Goal: Information Seeking & Learning: Learn about a topic

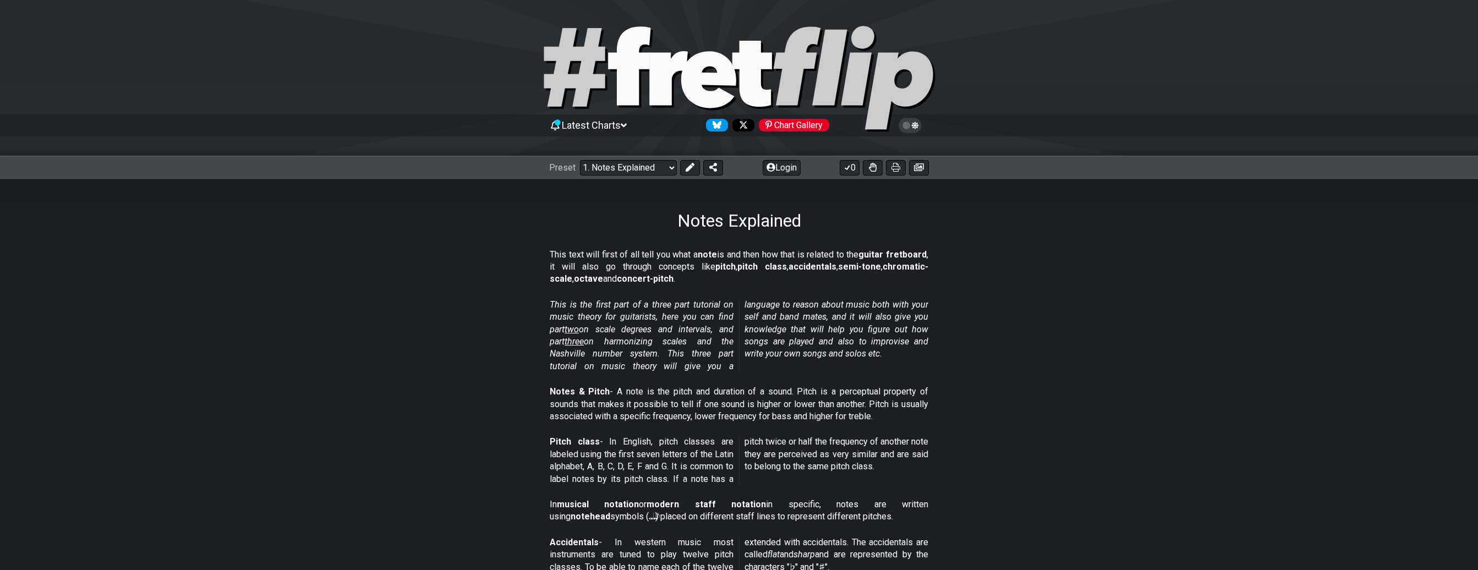
drag, startPoint x: 552, startPoint y: 249, endPoint x: 717, endPoint y: 293, distance: 171.5
click at [717, 293] on section "This text will first of all tell you what a note is and then how that is relate…" at bounding box center [739, 269] width 1478 height 50
drag, startPoint x: 672, startPoint y: 263, endPoint x: 703, endPoint y: 275, distance: 32.6
click at [703, 275] on p "This text will first of all tell you what a note is and then how that is relate…" at bounding box center [739, 267] width 379 height 37
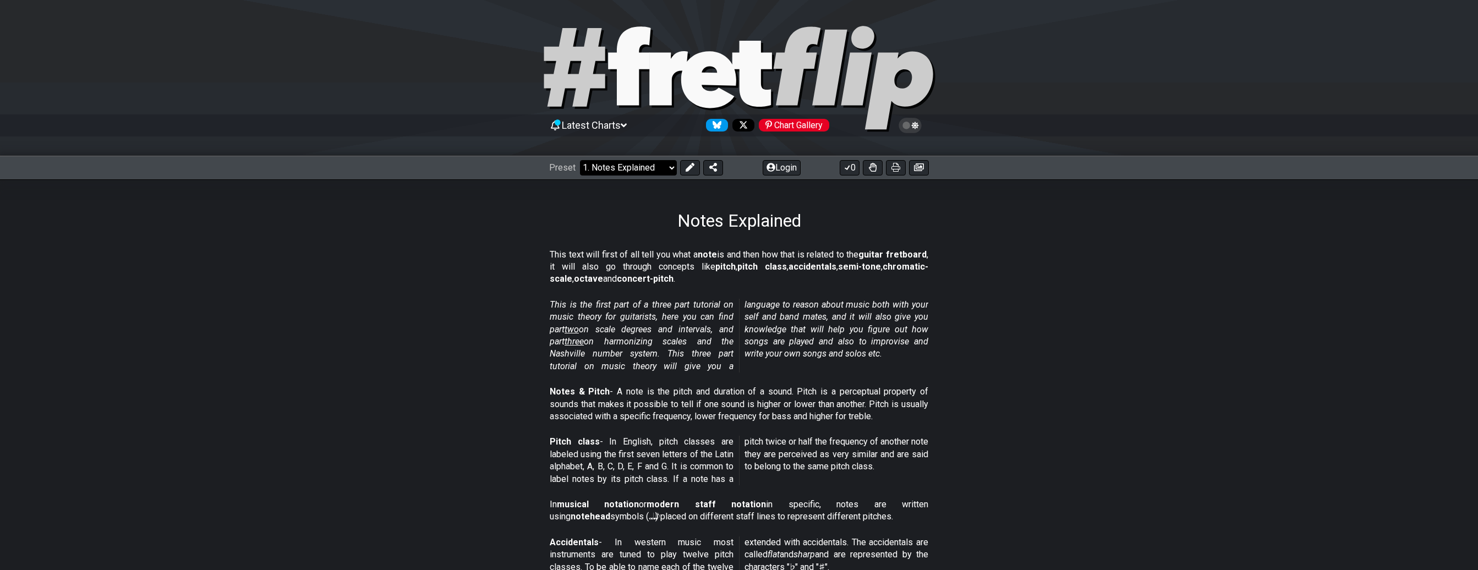
click at [580, 160] on select "Welcome to #fretflip! Initial Preset Custom Preset Minor Pentatonic Major Penta…" at bounding box center [628, 167] width 97 height 15
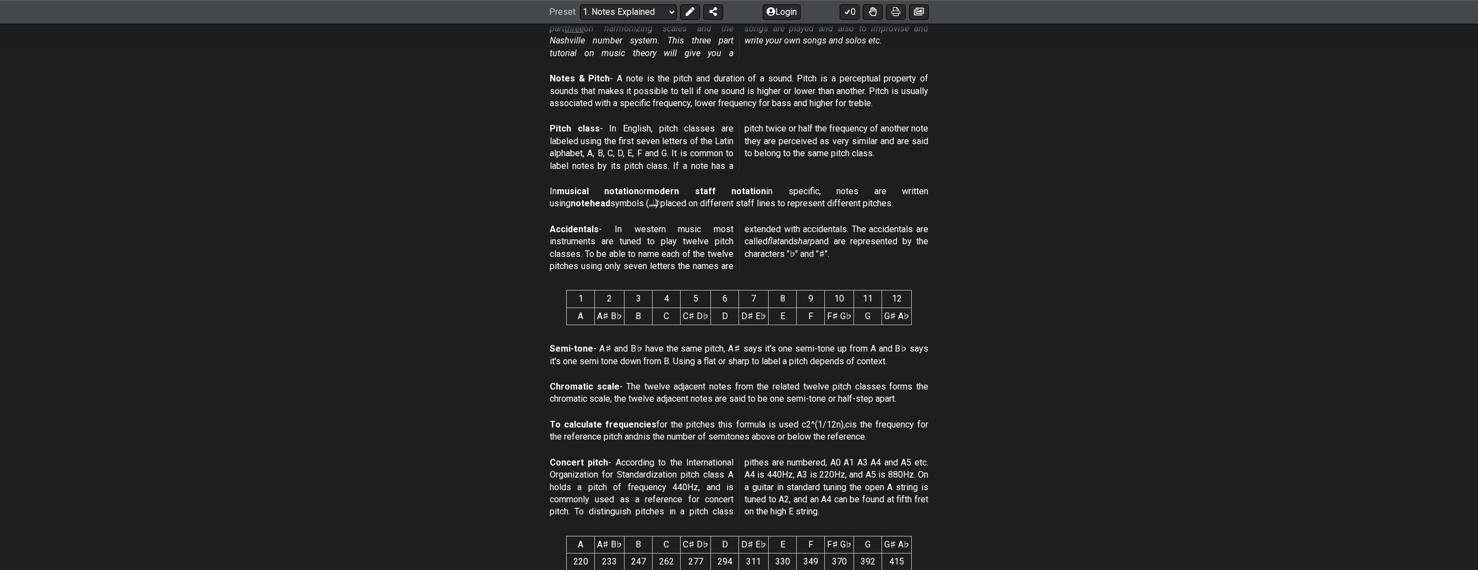
scroll to position [961, 0]
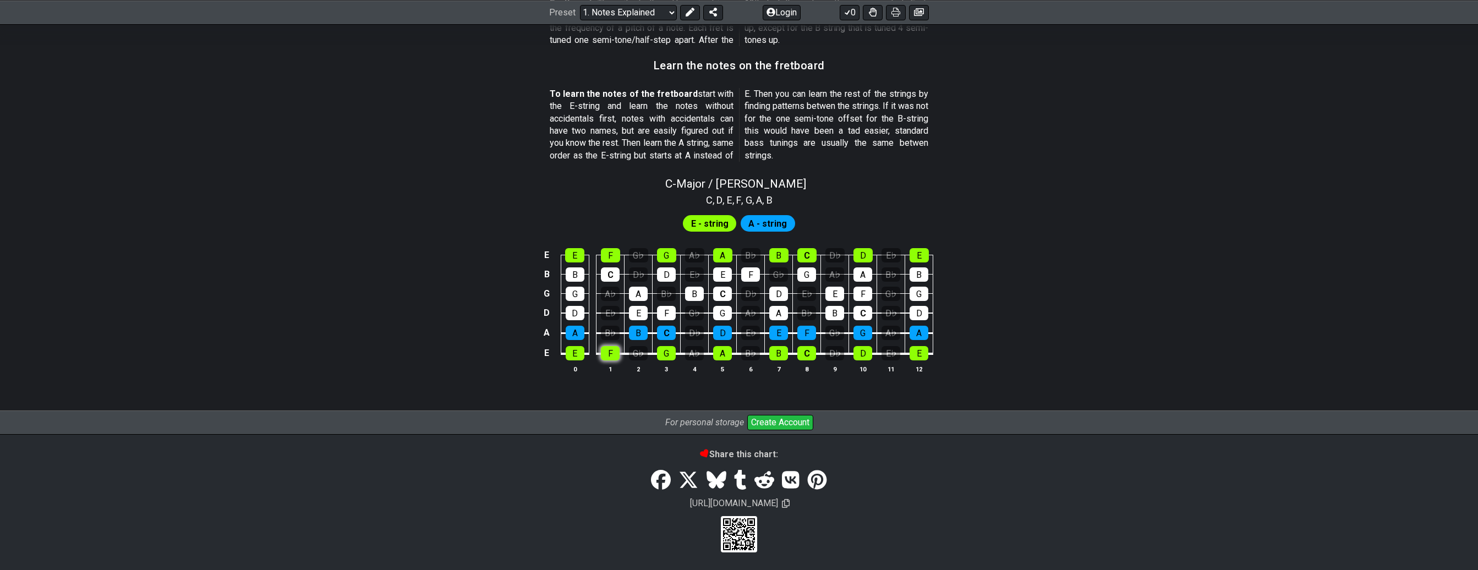
click at [611, 353] on tbody "E E F G♭ G A♭ A B♭ B C D♭ D E♭ E B B C D♭ D E♭ E F G♭ G A♭ A B♭ B G G A♭ A B♭ B…" at bounding box center [736, 300] width 393 height 129
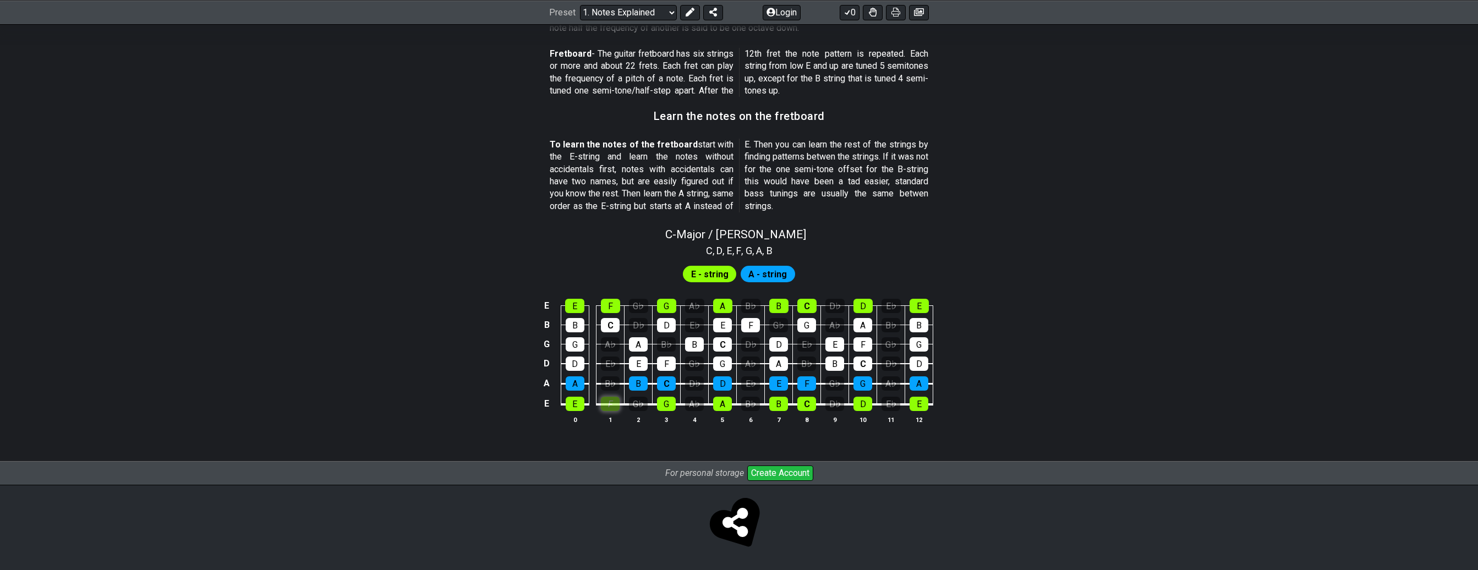
click at [612, 403] on div "F" at bounding box center [610, 404] width 19 height 14
click at [616, 409] on div "F" at bounding box center [610, 404] width 19 height 14
click at [614, 402] on div "F" at bounding box center [610, 404] width 19 height 14
click at [758, 276] on span "A - string" at bounding box center [767, 274] width 39 height 16
click at [711, 277] on span "E - string" at bounding box center [709, 274] width 37 height 16
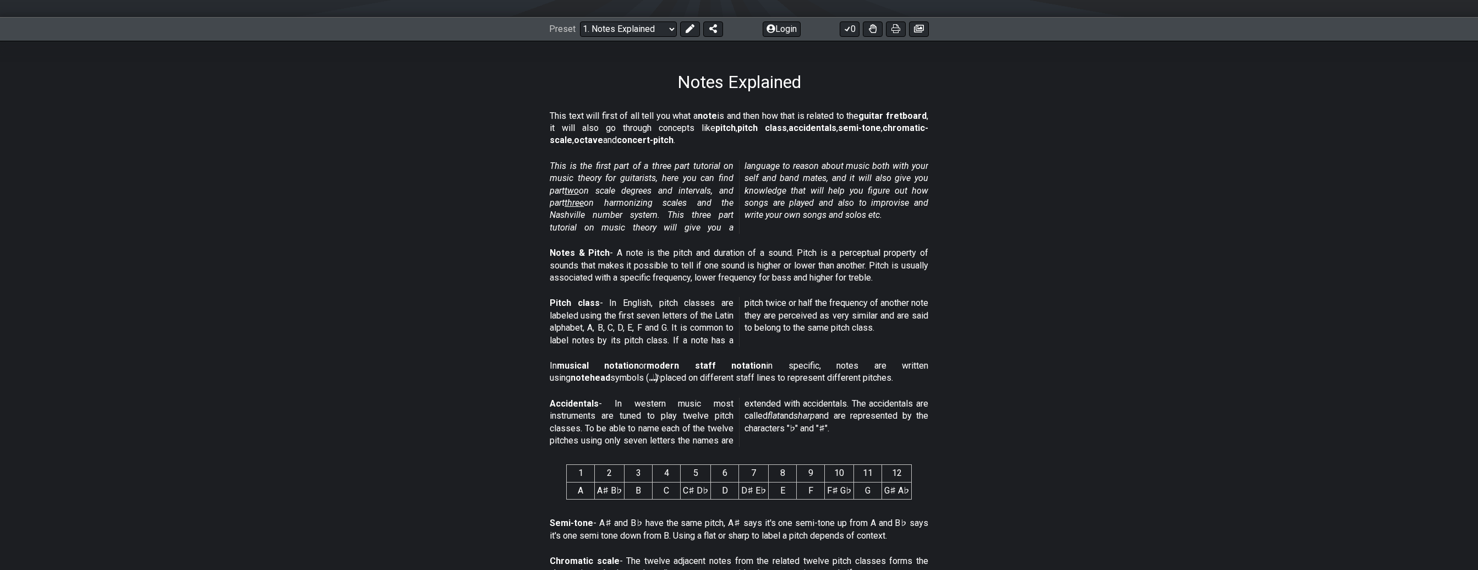
scroll to position [0, 0]
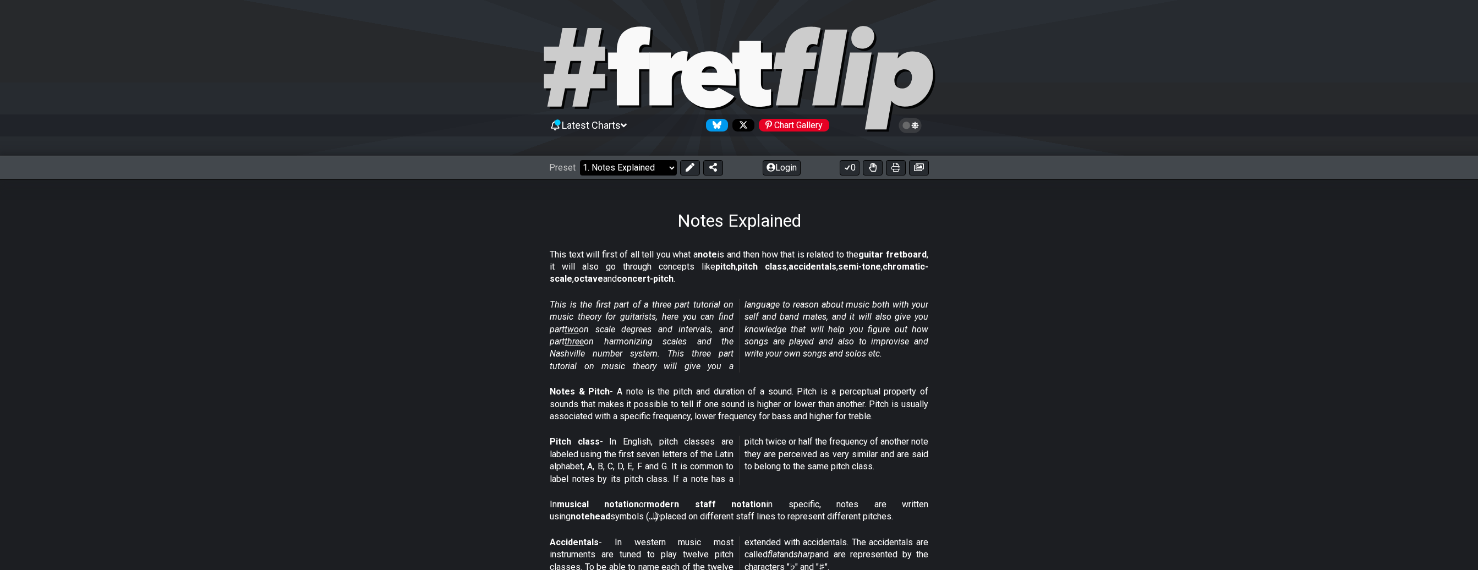
click at [580, 160] on select "Welcome to #fretflip! Initial Preset Custom Preset Minor Pentatonic Major Penta…" at bounding box center [628, 167] width 97 height 15
click option "Major Pentatonic" at bounding box center [0, 0] width 0 height 0
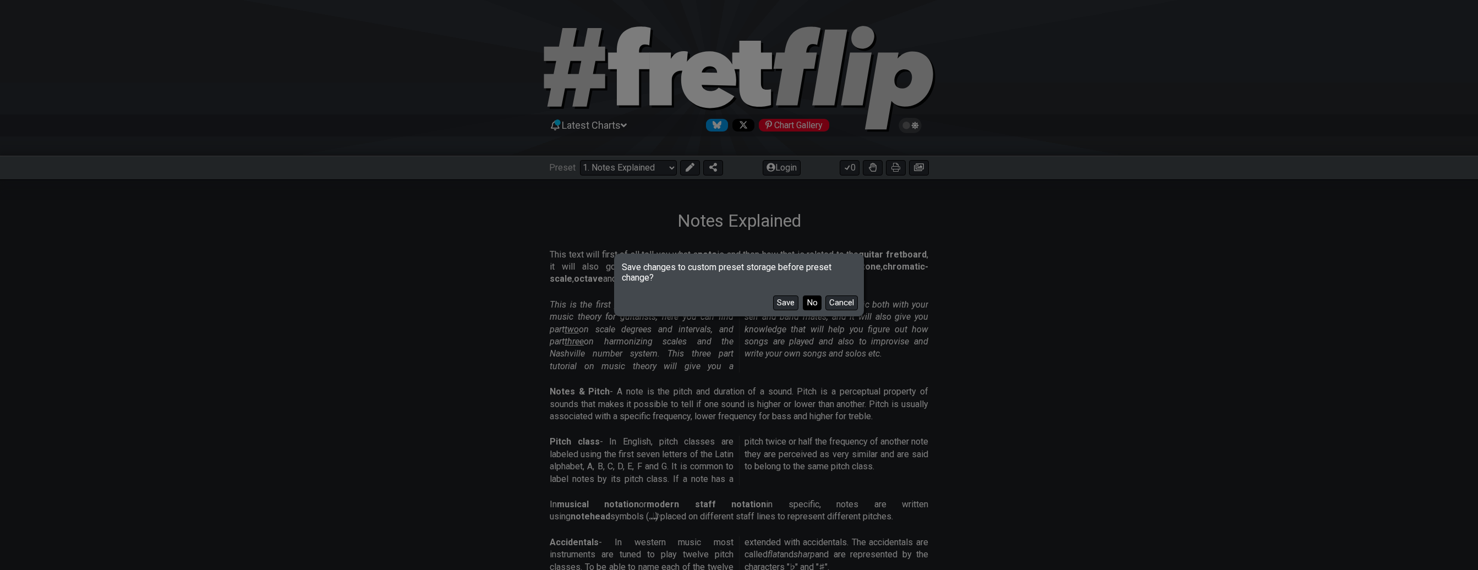
click at [814, 304] on button "No" at bounding box center [812, 302] width 19 height 15
select select "/major-pentatonic"
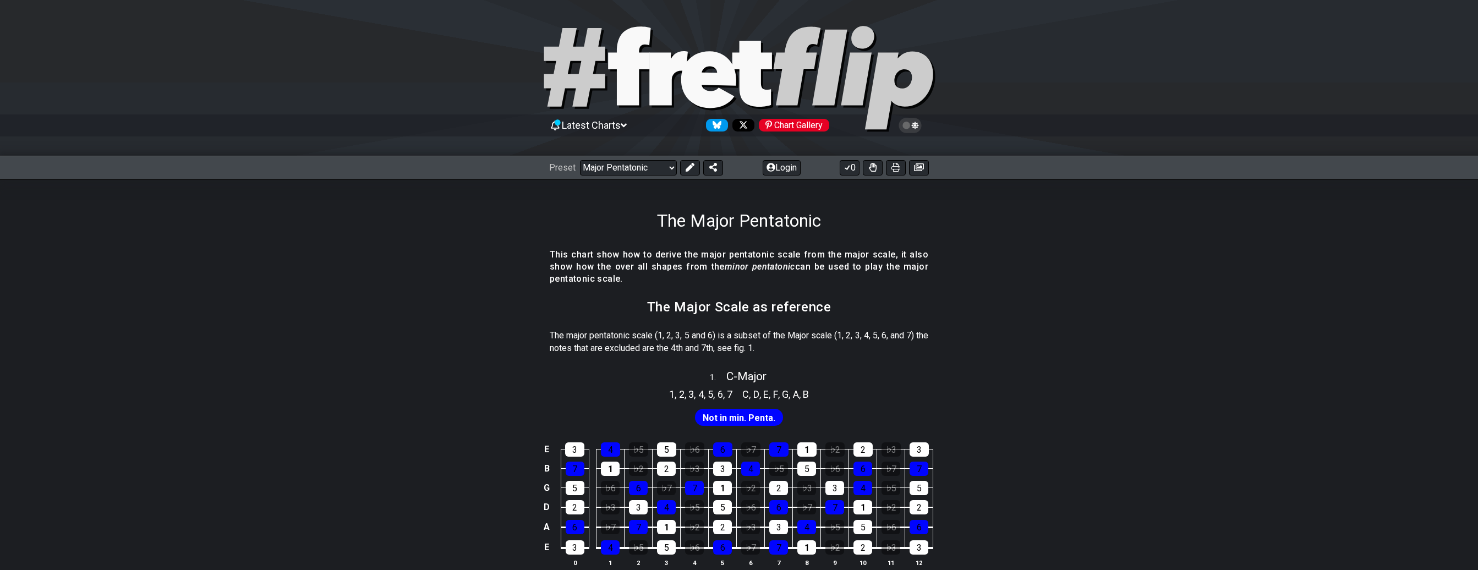
click at [621, 125] on span "Latest Charts" at bounding box center [591, 125] width 59 height 12
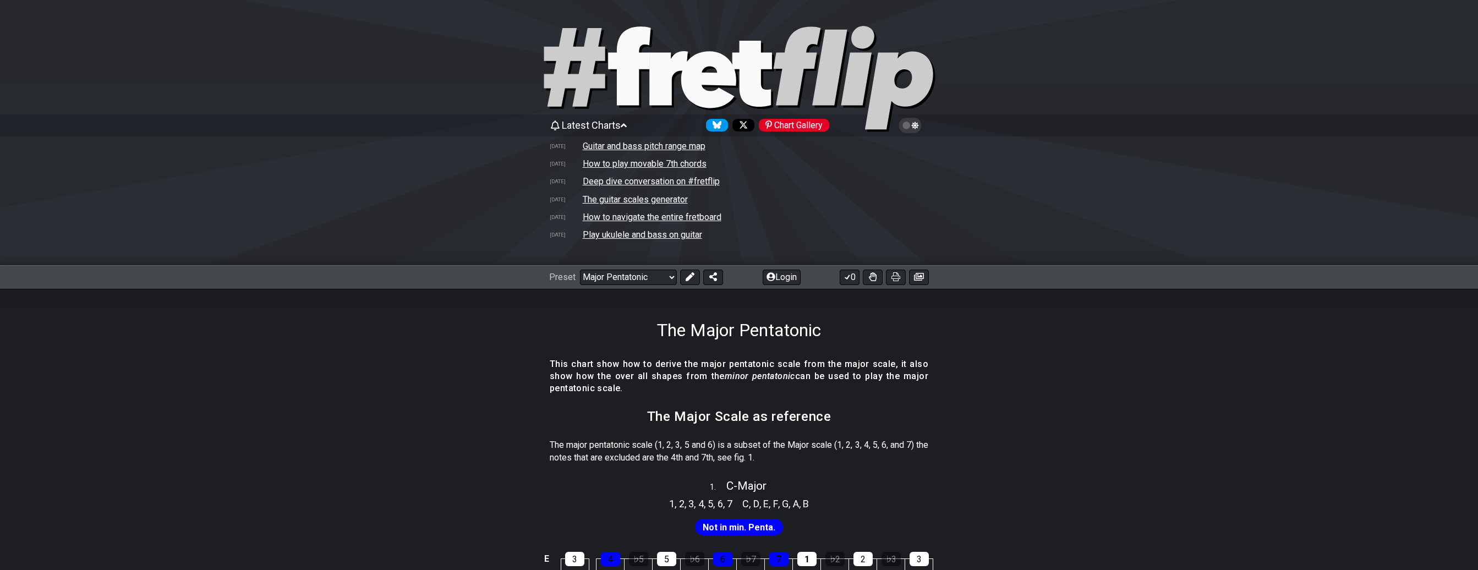
click at [621, 125] on span "Latest Charts" at bounding box center [591, 125] width 59 height 12
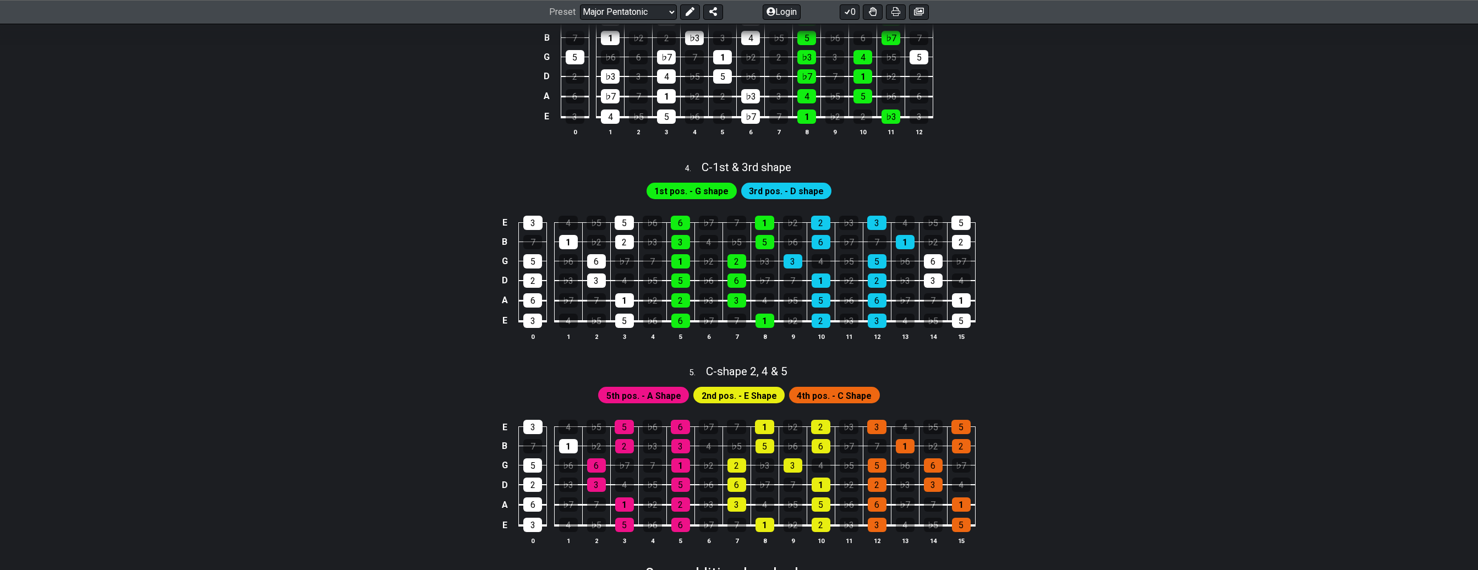
scroll to position [1005, 0]
